Goal: Information Seeking & Learning: Learn about a topic

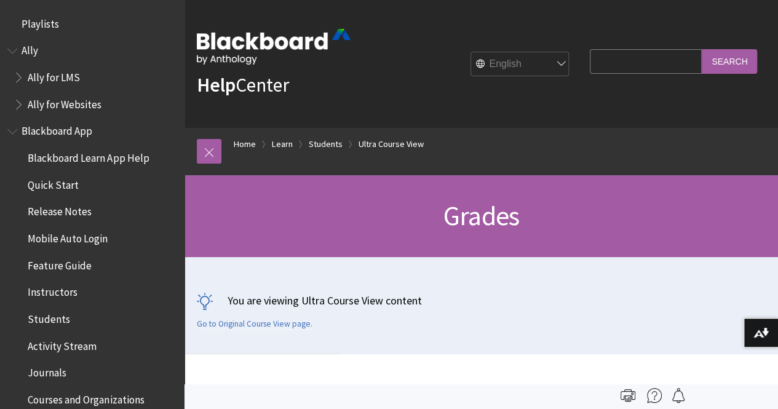
scroll to position [1596, 0]
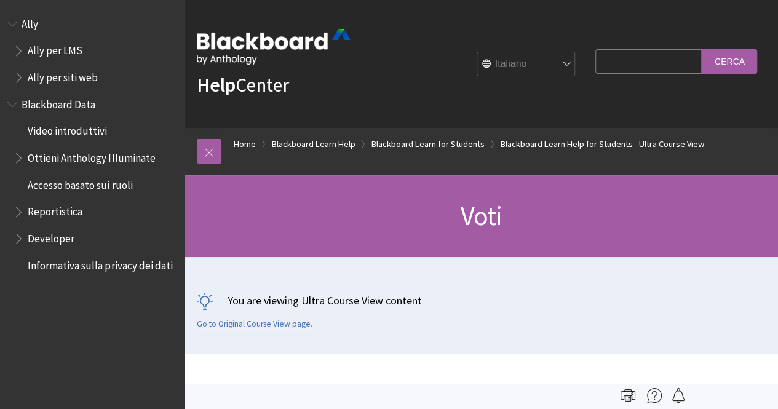
click at [474, 214] on span "Voti" at bounding box center [482, 216] width 42 height 34
click at [252, 321] on link "Go to Original Course View page." at bounding box center [255, 324] width 116 height 11
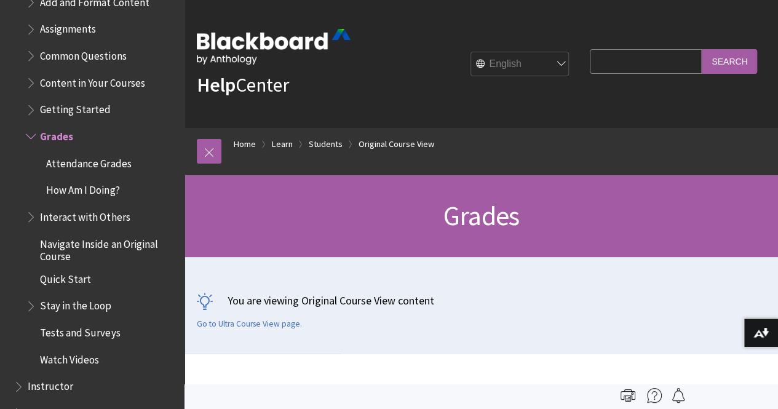
scroll to position [1589, 0]
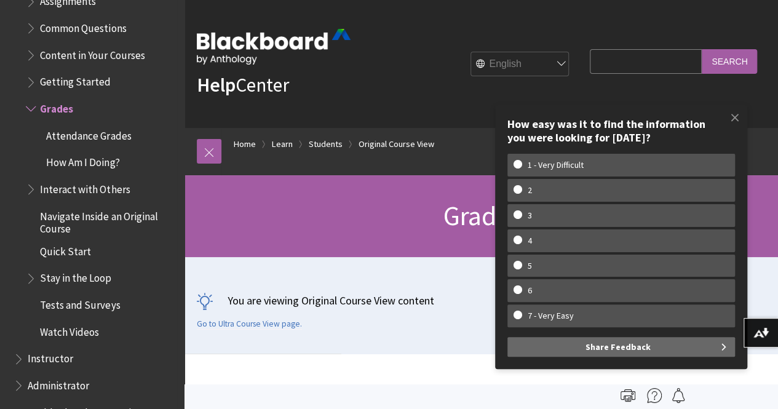
click at [85, 162] on span "How Am I Doing?" at bounding box center [82, 160] width 73 height 17
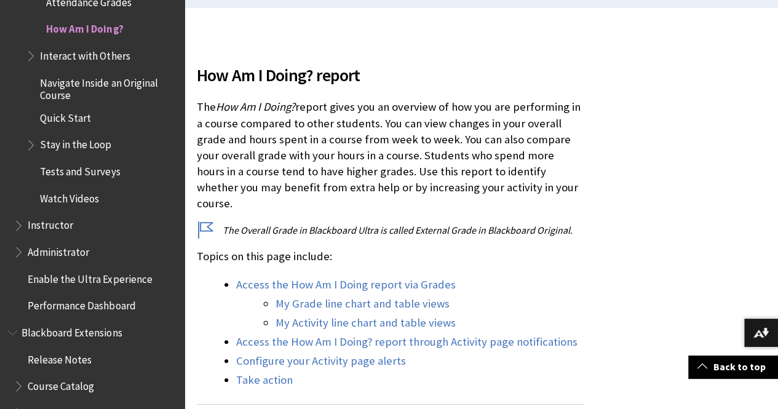
scroll to position [346, 0]
click at [327, 296] on link "My Grade line chart and table views" at bounding box center [363, 303] width 174 height 15
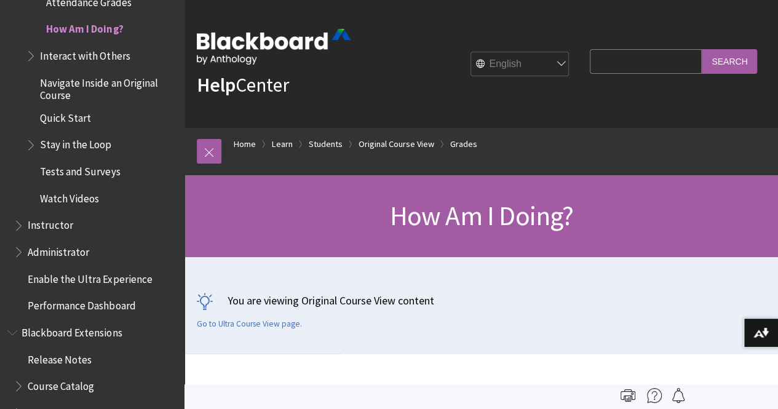
click at [594, 63] on input "Search Query" at bounding box center [646, 61] width 112 height 24
type input "GPA"
click at [731, 60] on input "Search" at bounding box center [729, 61] width 55 height 24
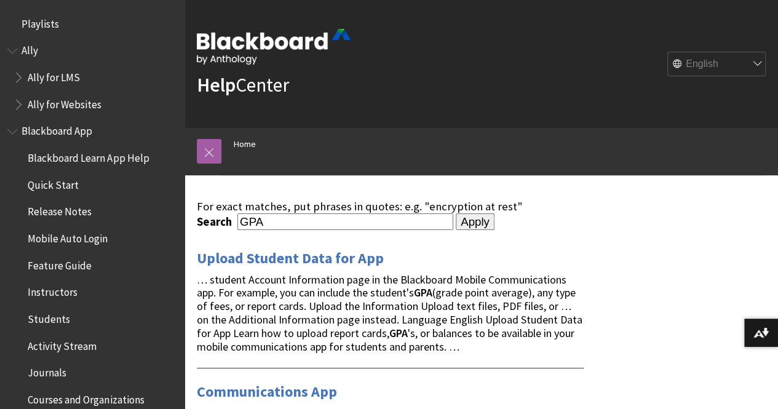
click at [278, 225] on input "GPA" at bounding box center [346, 222] width 216 height 17
click at [236, 222] on div "Search GPA" at bounding box center [325, 222] width 257 height 17
click at [241, 223] on input "GPA" at bounding box center [346, 222] width 216 height 17
type input "how to see my GPA"
click at [456, 214] on input "Apply" at bounding box center [475, 222] width 39 height 17
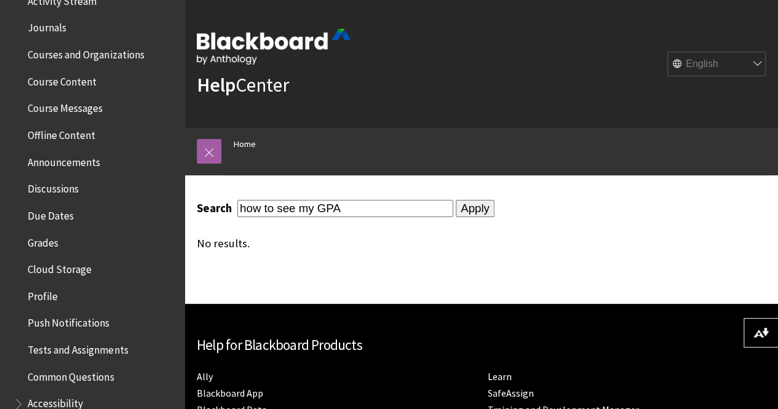
scroll to position [346, 0]
click at [36, 241] on span "Grades" at bounding box center [43, 240] width 31 height 17
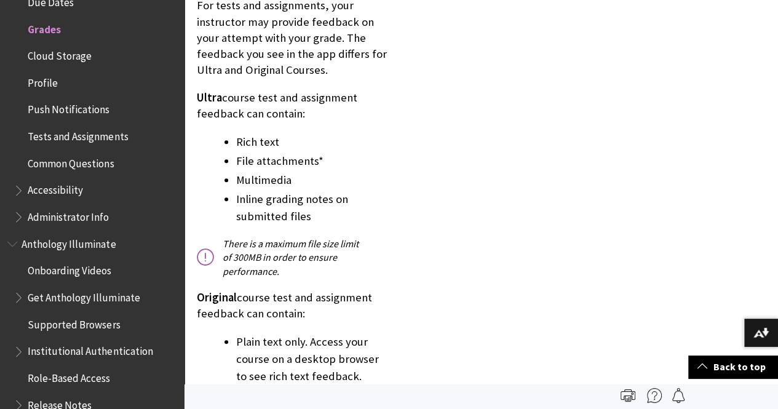
scroll to position [2692, 0]
